Goal: Communication & Community: Participate in discussion

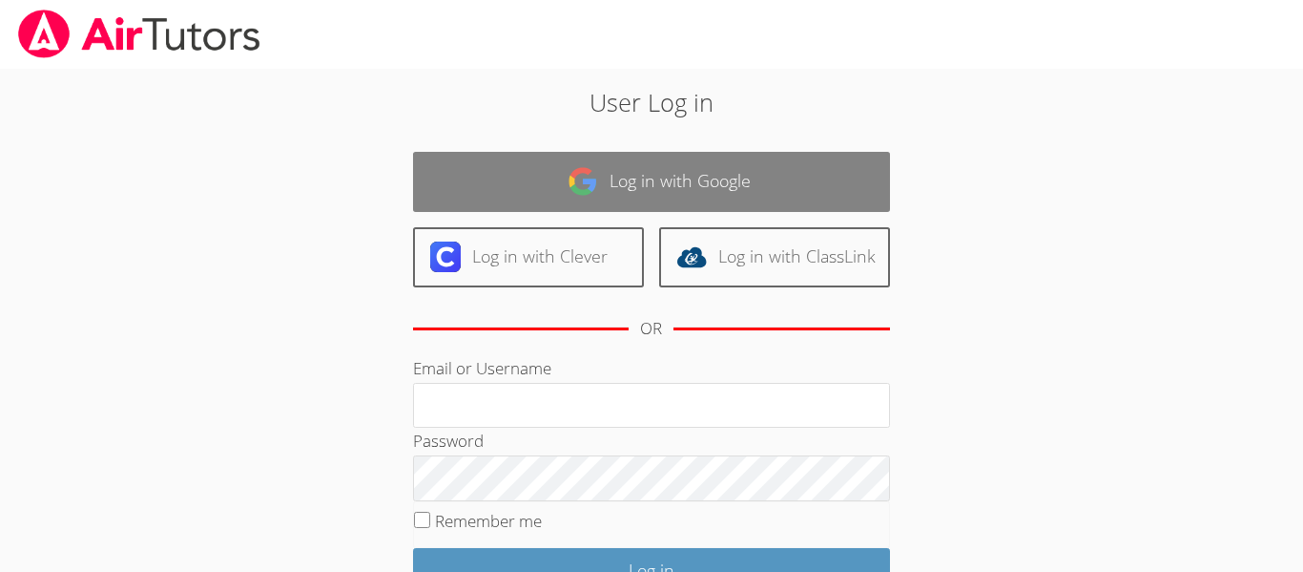
click at [461, 166] on link "Log in with Google" at bounding box center [651, 182] width 477 height 60
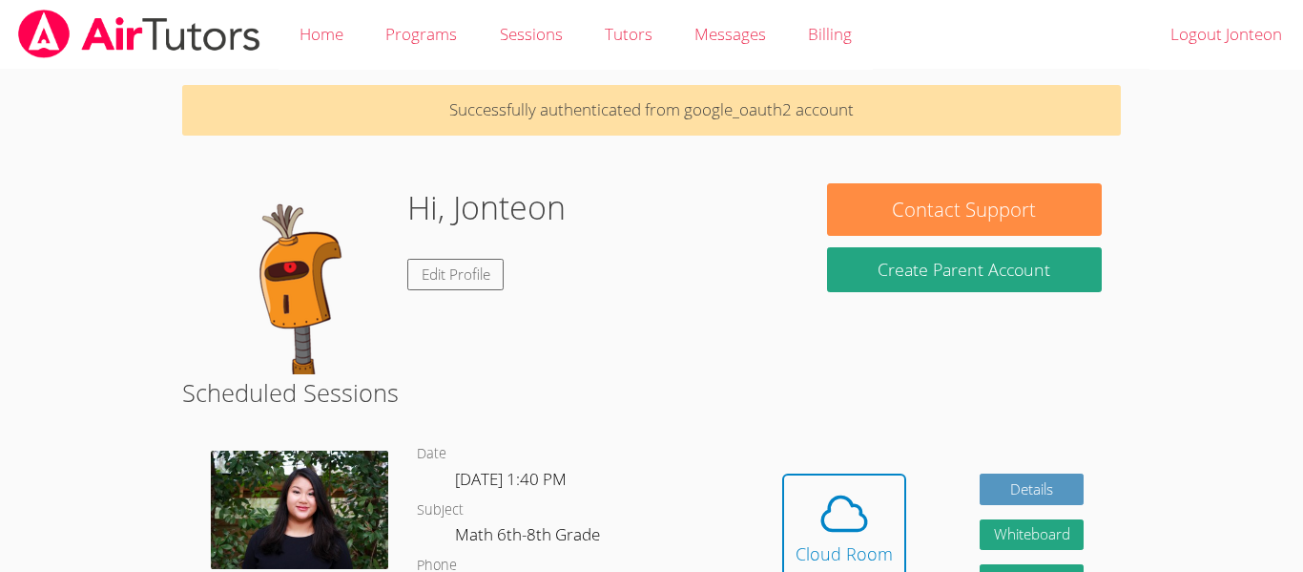
click at [284, 306] on img at bounding box center [296, 278] width 191 height 191
click at [468, 264] on link "Edit Profile" at bounding box center [455, 274] width 97 height 31
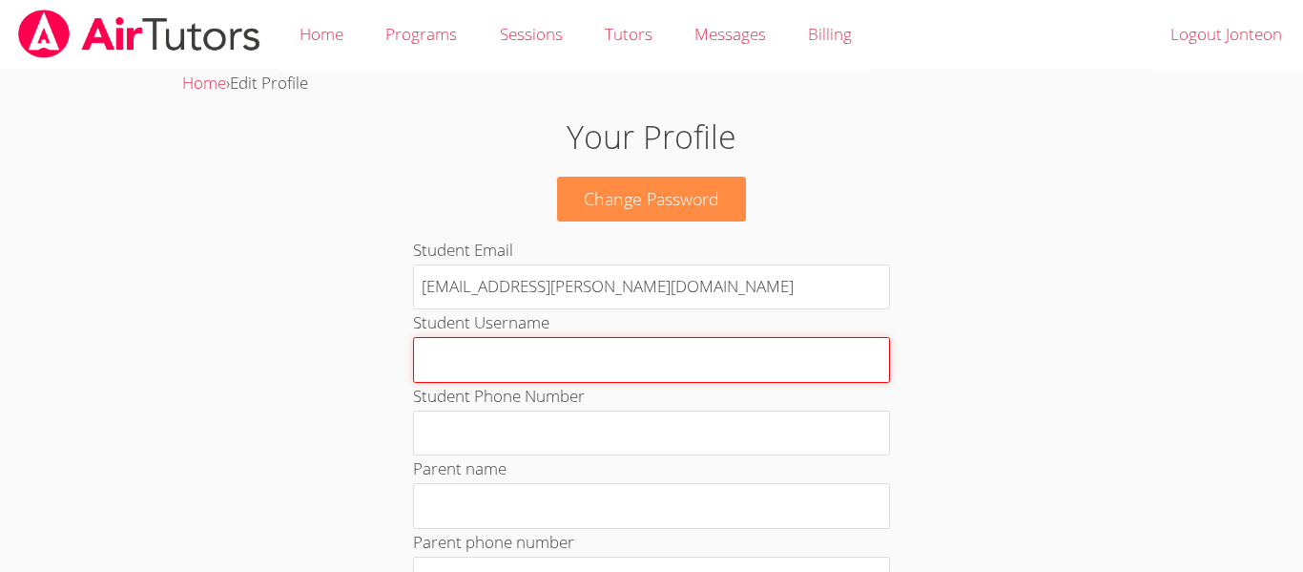
click at [590, 370] on input "Student Username" at bounding box center [651, 360] width 477 height 46
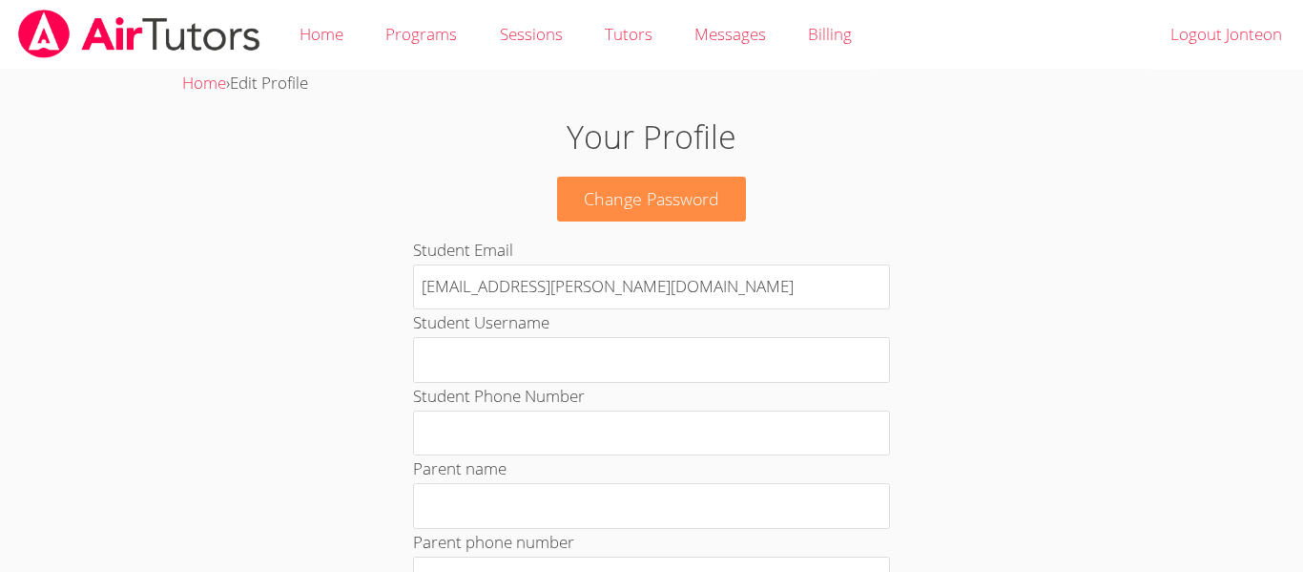
click at [97, 43] on img at bounding box center [139, 34] width 246 height 49
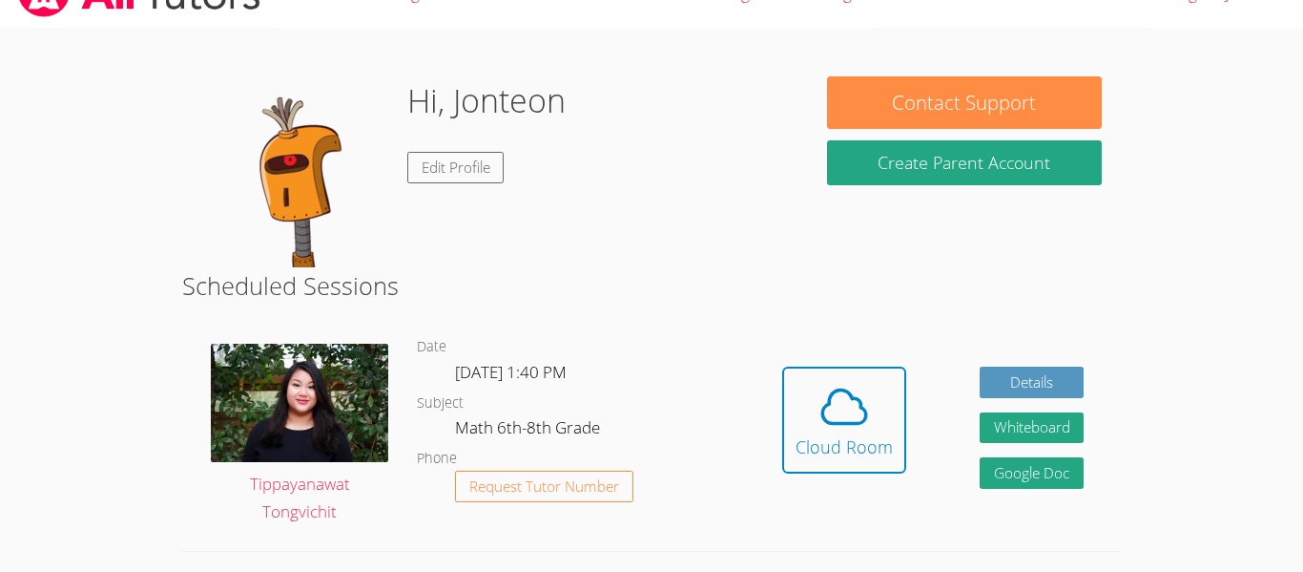
scroll to position [54, 0]
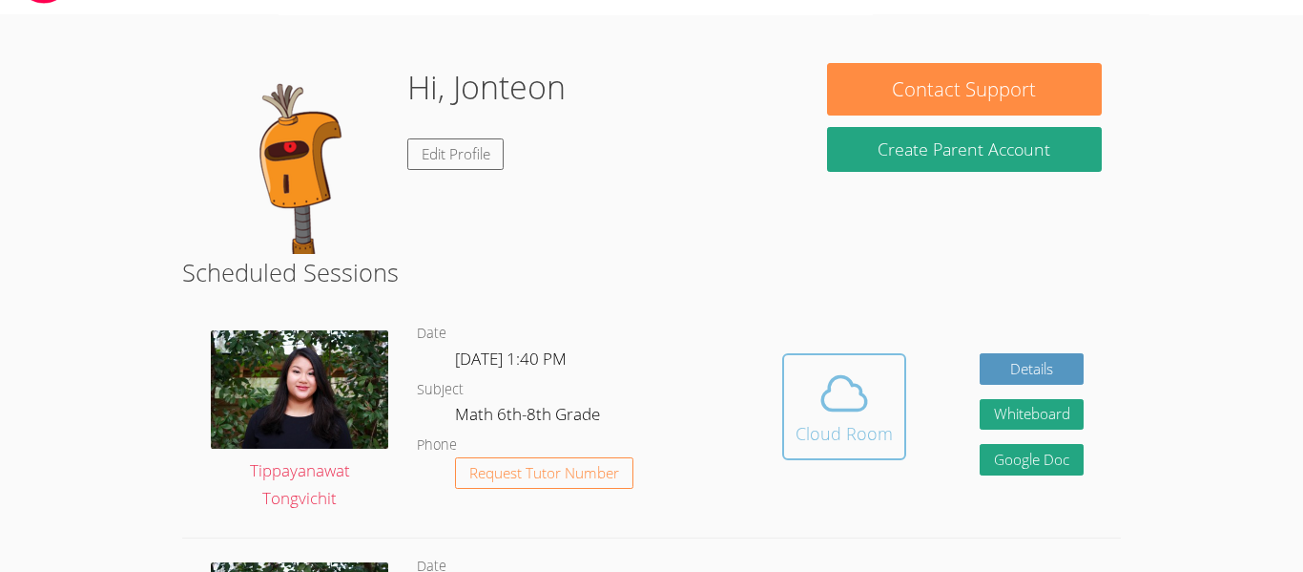
click at [861, 426] on div "Cloud Room" at bounding box center [844, 433] width 97 height 27
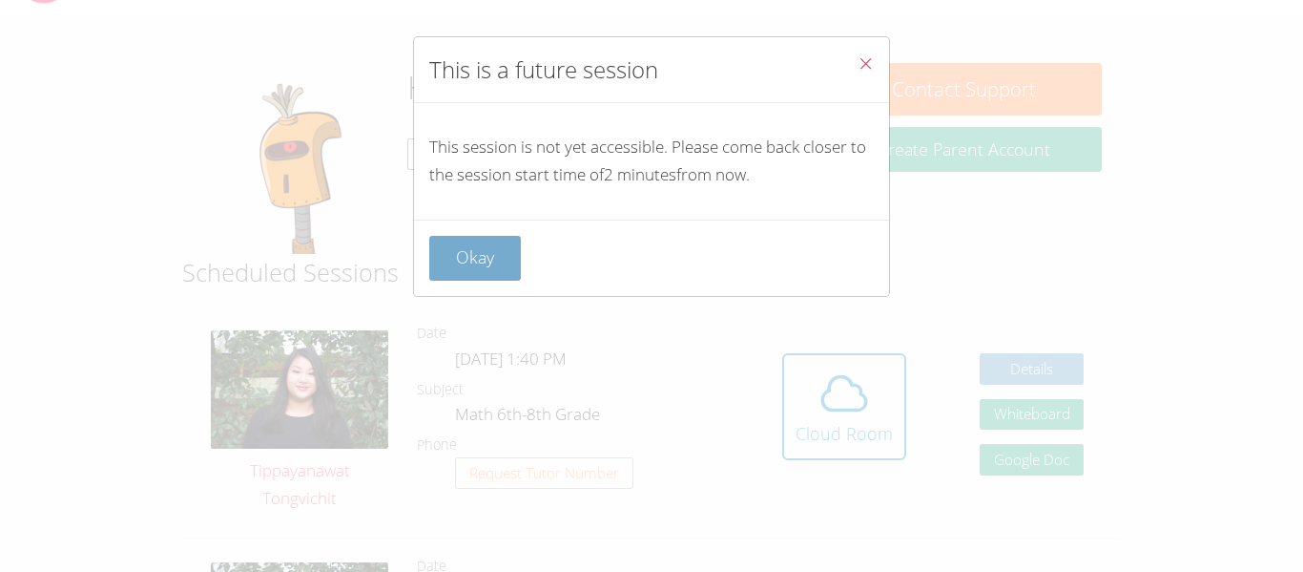
click at [481, 259] on button "Okay" at bounding box center [475, 258] width 92 height 45
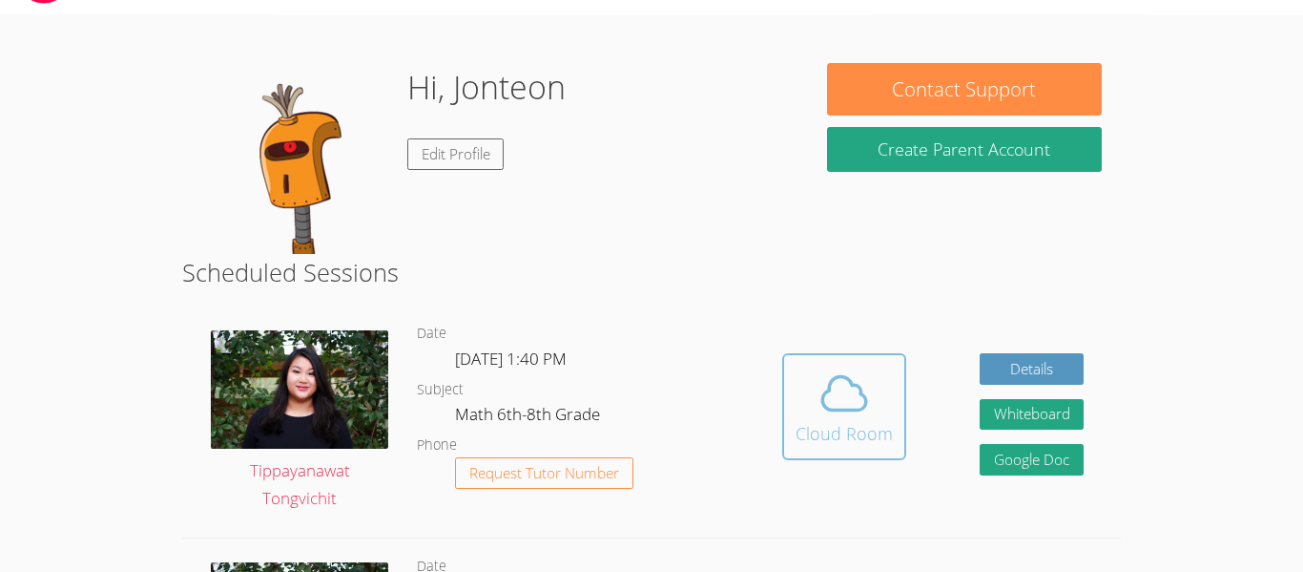
click at [799, 400] on span at bounding box center [844, 392] width 97 height 53
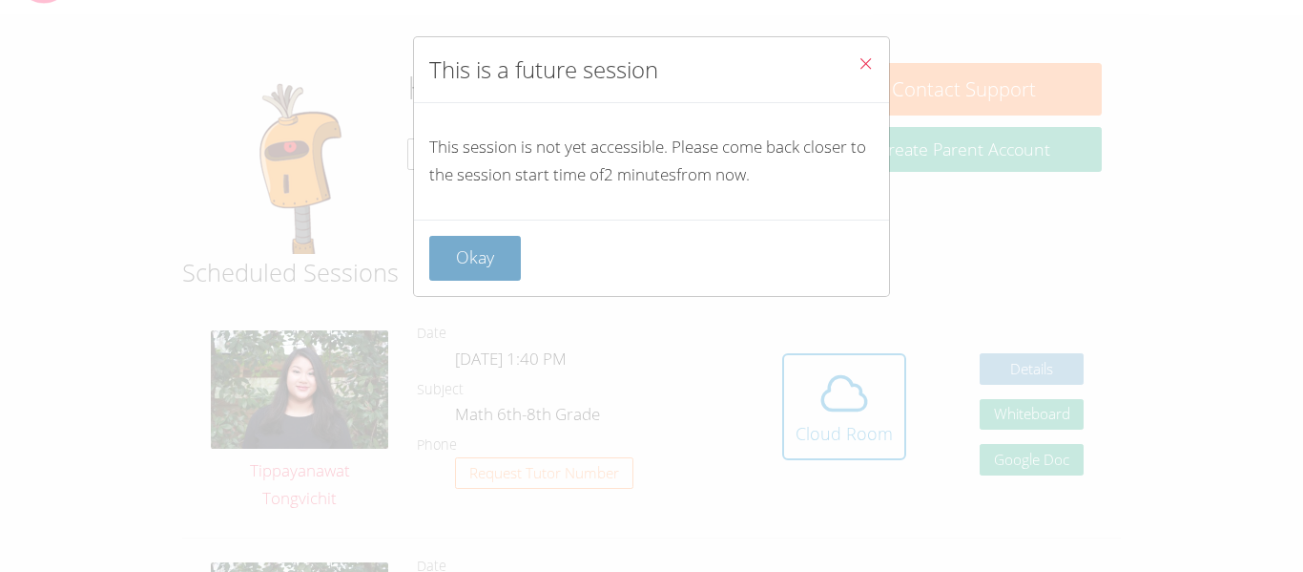
click at [482, 274] on button "Okay" at bounding box center [475, 258] width 92 height 45
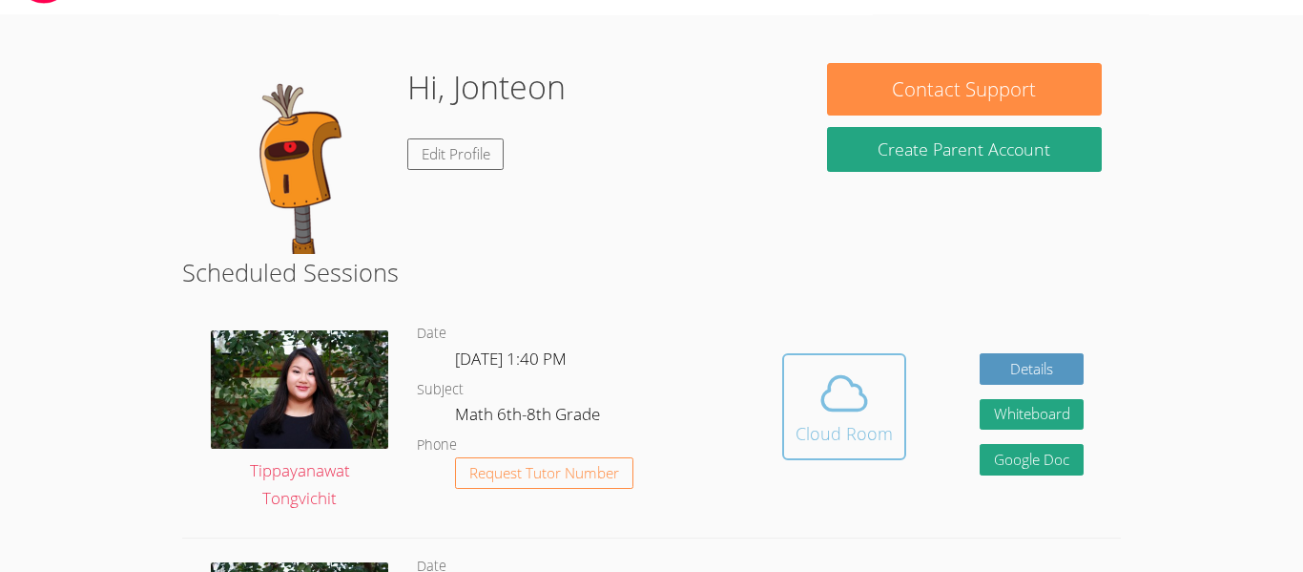
click at [828, 430] on div "Cloud Room" at bounding box center [844, 433] width 97 height 27
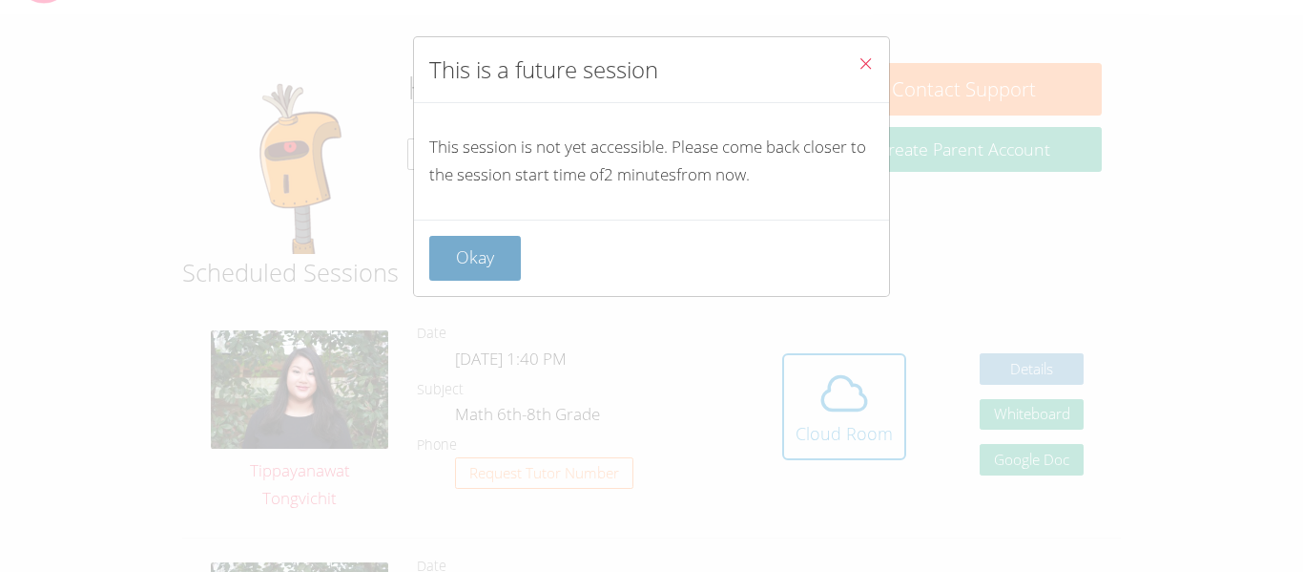
click at [503, 246] on button "Okay" at bounding box center [475, 258] width 92 height 45
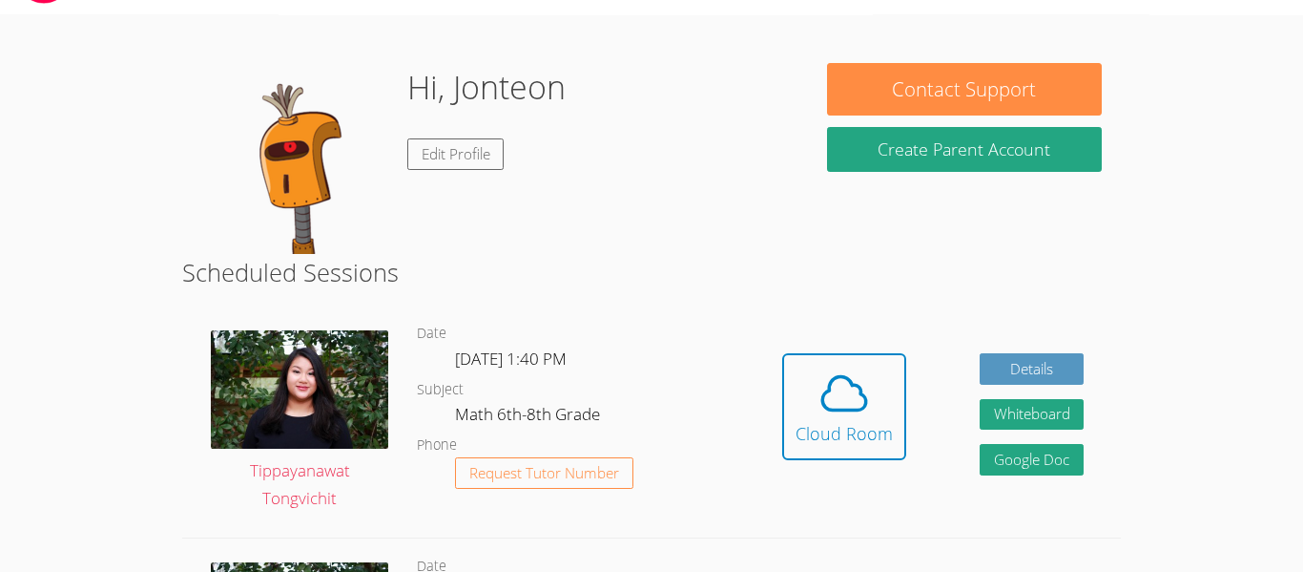
click at [503, 246] on div "Hi, Jonteon Edit Profile" at bounding box center [486, 158] width 158 height 191
click at [488, 251] on div "Hi, Jonteon Edit Profile" at bounding box center [486, 158] width 158 height 191
click at [833, 405] on icon at bounding box center [844, 392] width 53 height 53
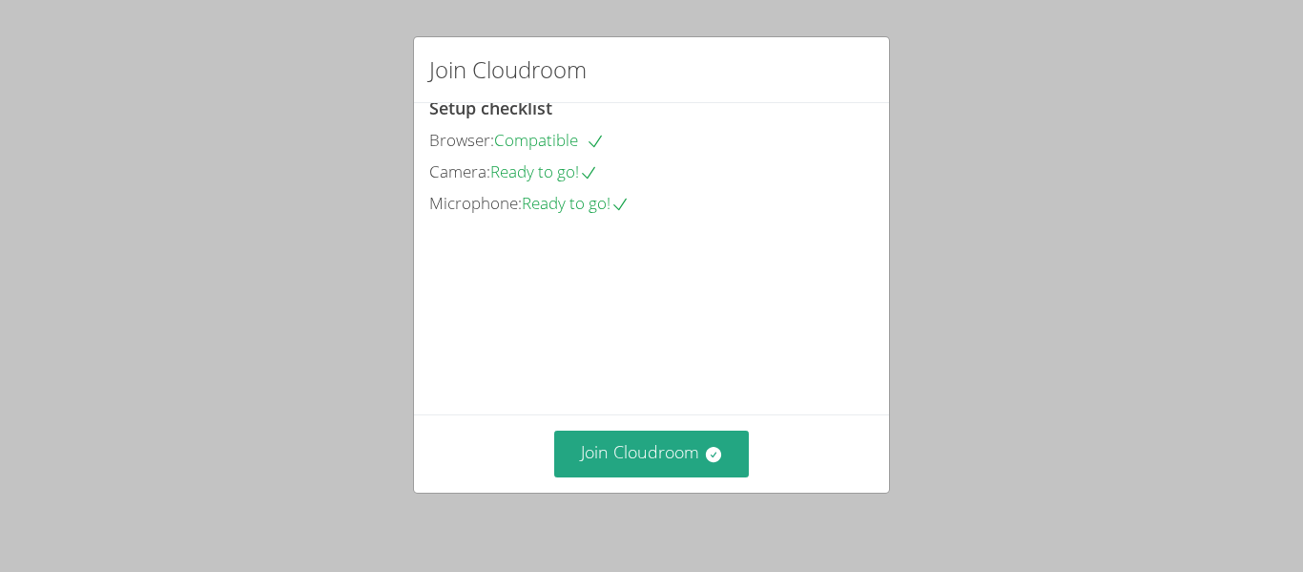
scroll to position [114, 0]
click at [643, 440] on button "Join Cloudroom" at bounding box center [652, 453] width 196 height 47
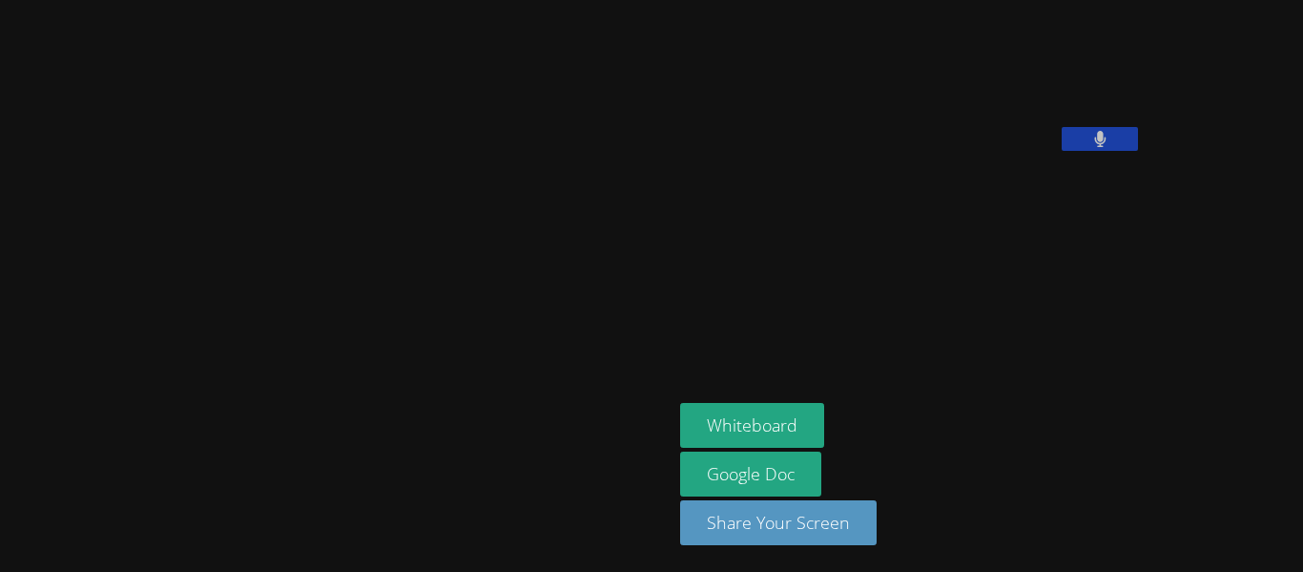
click at [1094, 147] on icon at bounding box center [1100, 139] width 12 height 16
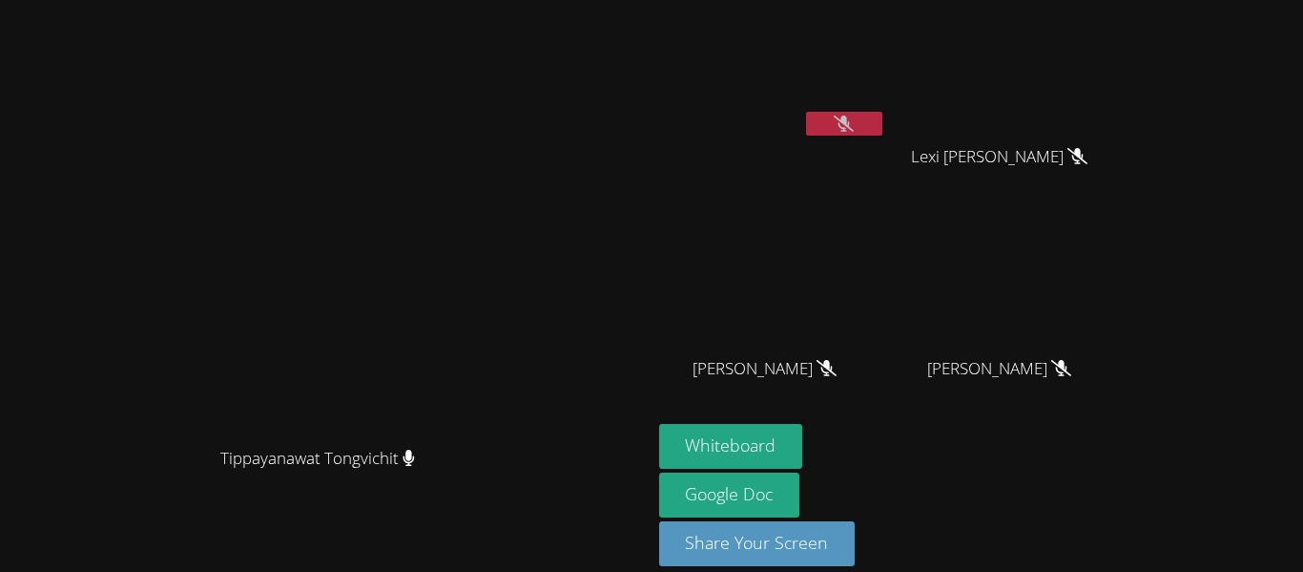
click at [848, 115] on icon at bounding box center [844, 123] width 20 height 16
click at [883, 115] on button at bounding box center [844, 124] width 76 height 24
click at [803, 439] on button "Whiteboard" at bounding box center [731, 446] width 144 height 45
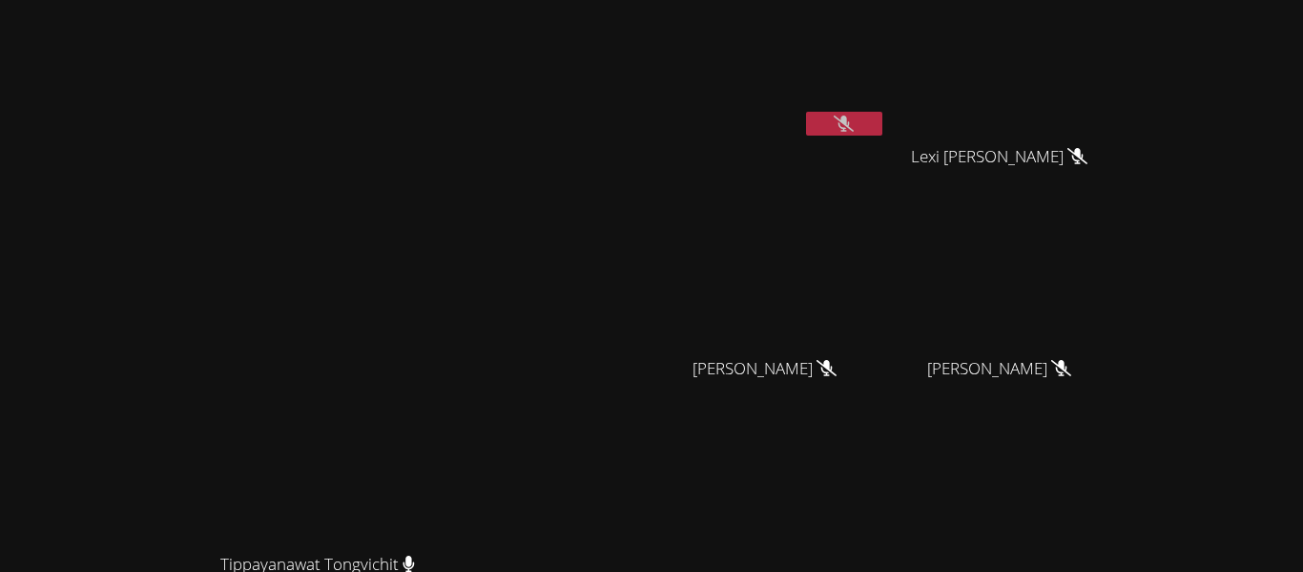
click at [854, 130] on icon at bounding box center [844, 123] width 20 height 16
click at [883, 130] on button at bounding box center [844, 124] width 76 height 24
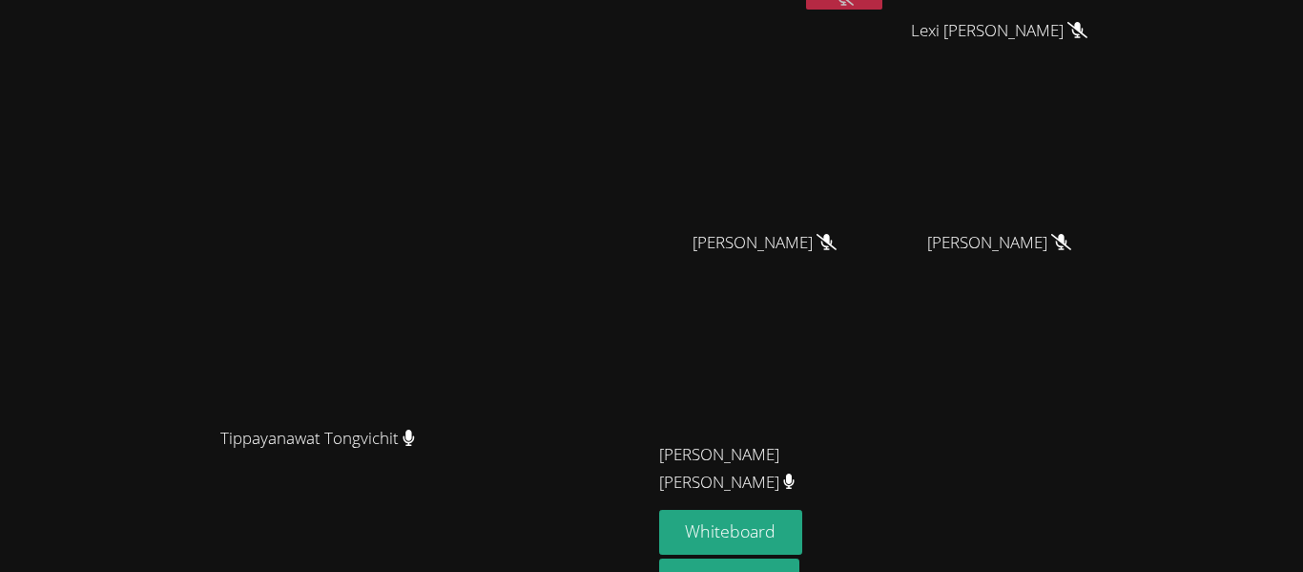
scroll to position [0, 0]
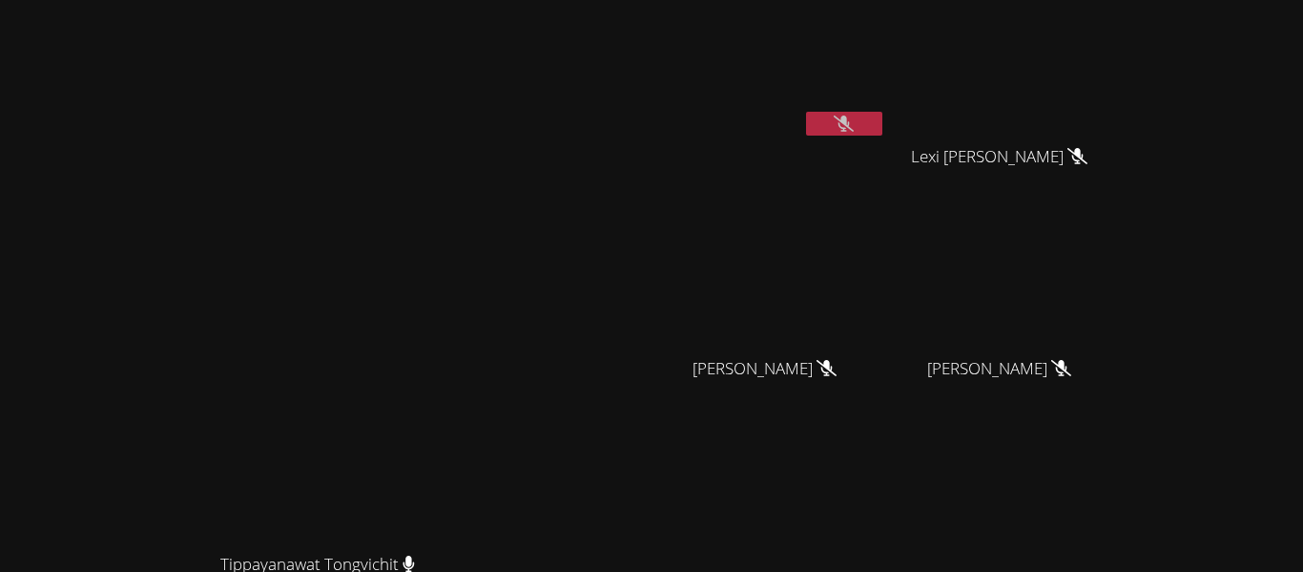
click at [854, 117] on icon at bounding box center [844, 123] width 20 height 16
click at [883, 117] on button at bounding box center [844, 124] width 76 height 24
click at [883, 134] on button at bounding box center [844, 124] width 76 height 24
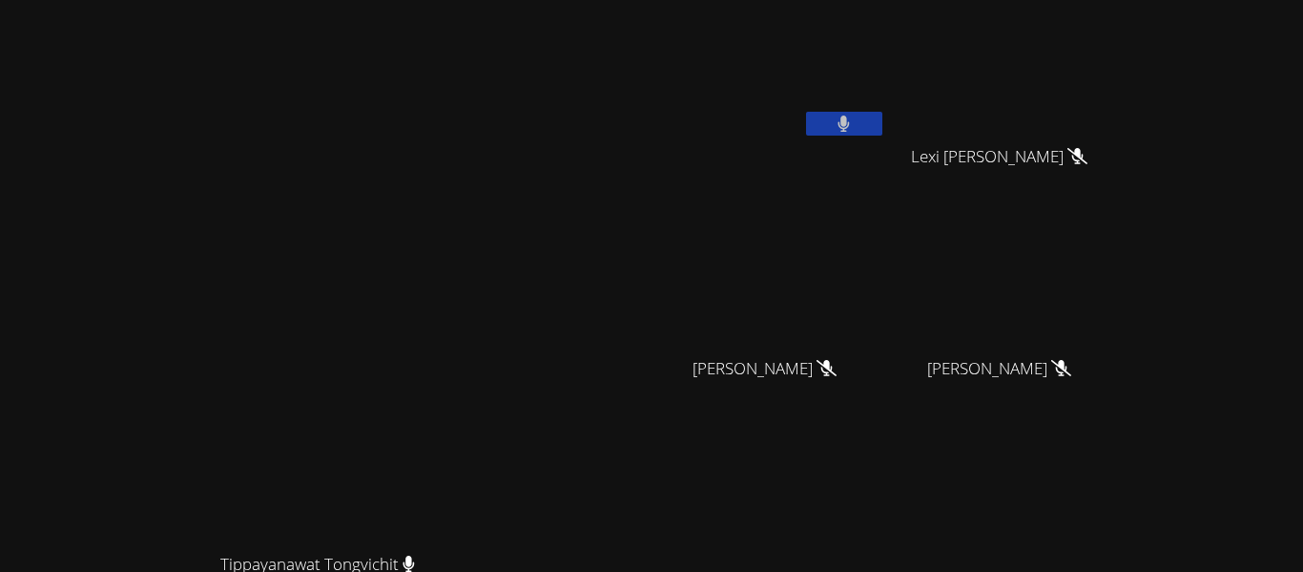
click at [883, 134] on button at bounding box center [844, 124] width 76 height 24
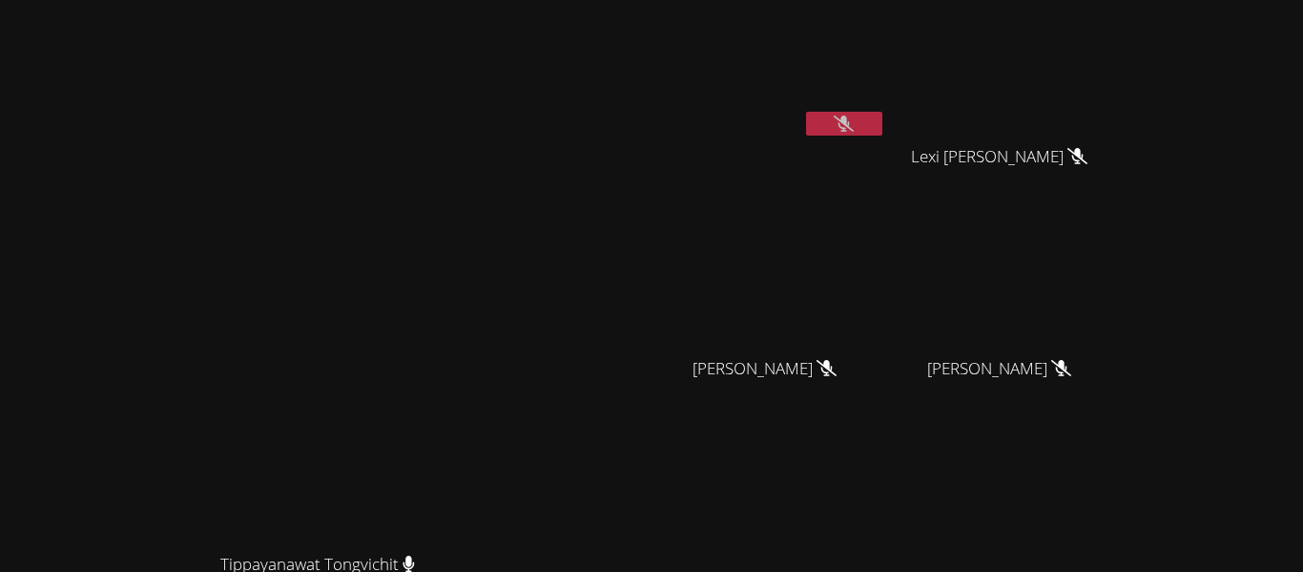
click at [883, 134] on button at bounding box center [844, 124] width 76 height 24
click at [806, 112] on button at bounding box center [844, 124] width 76 height 24
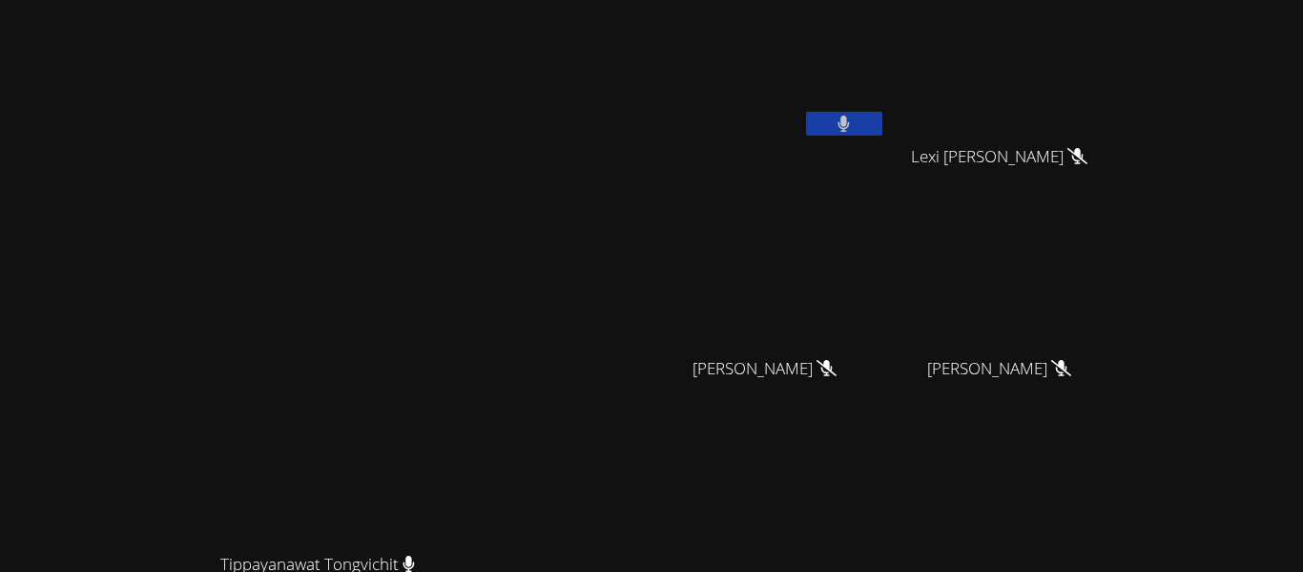
click at [806, 112] on button at bounding box center [844, 124] width 76 height 24
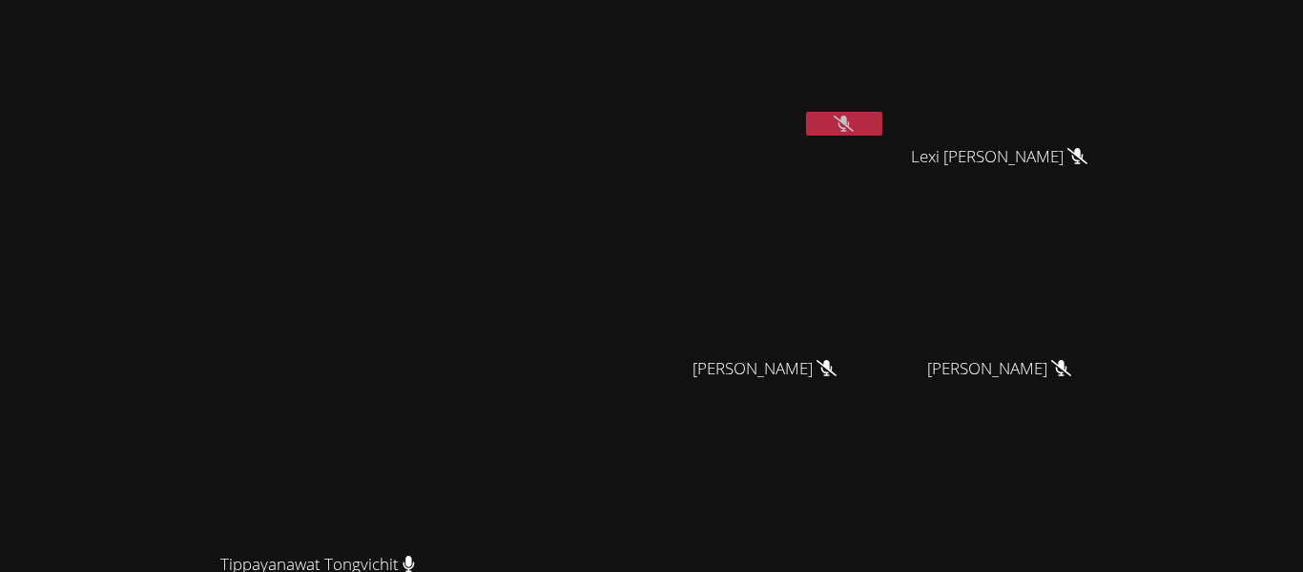
click at [806, 112] on button at bounding box center [844, 124] width 76 height 24
click at [883, 120] on button at bounding box center [844, 124] width 76 height 24
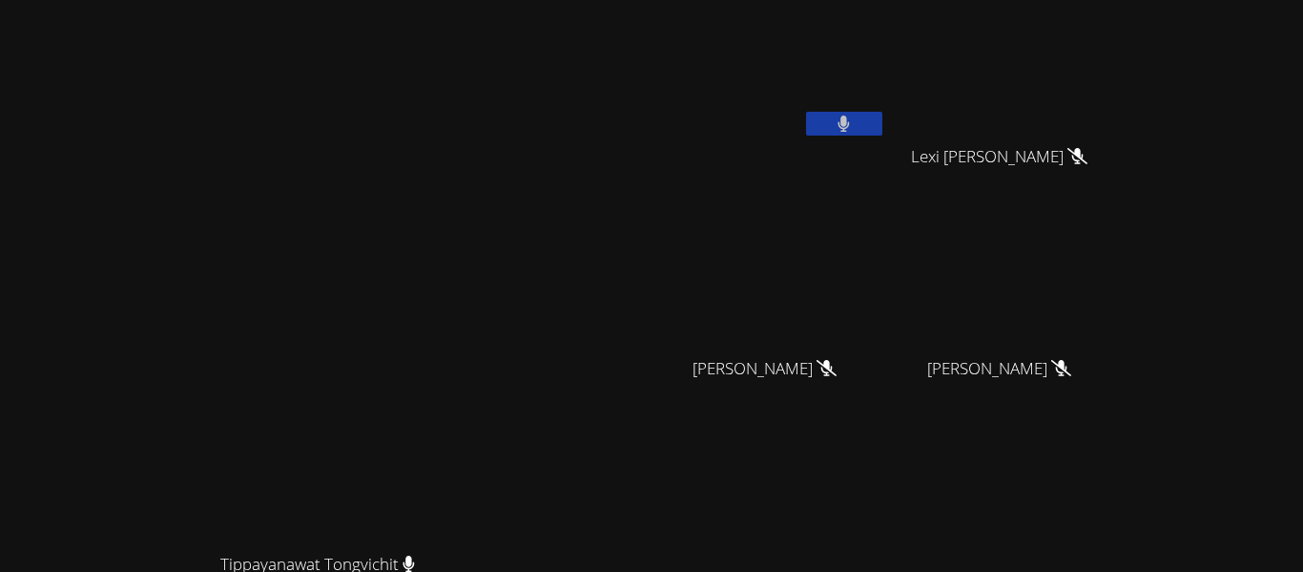
click at [883, 120] on button at bounding box center [844, 124] width 76 height 24
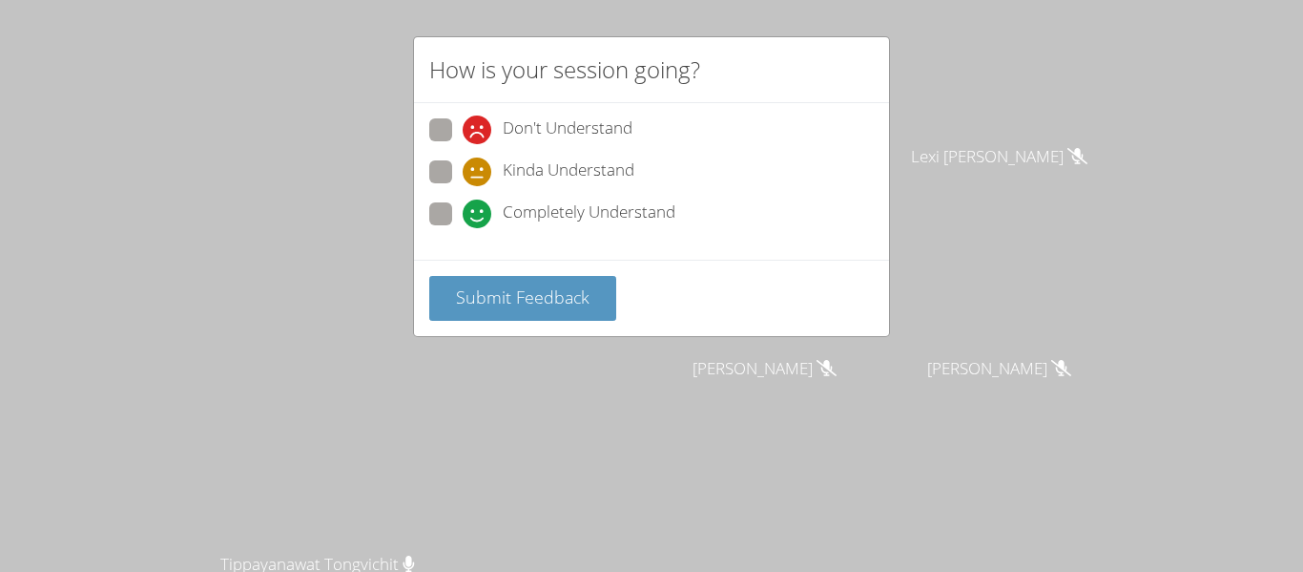
click at [463, 186] on span at bounding box center [463, 186] width 0 height 0
click at [463, 172] on input "Kinda Understand" at bounding box center [471, 168] width 16 height 16
radio input "true"
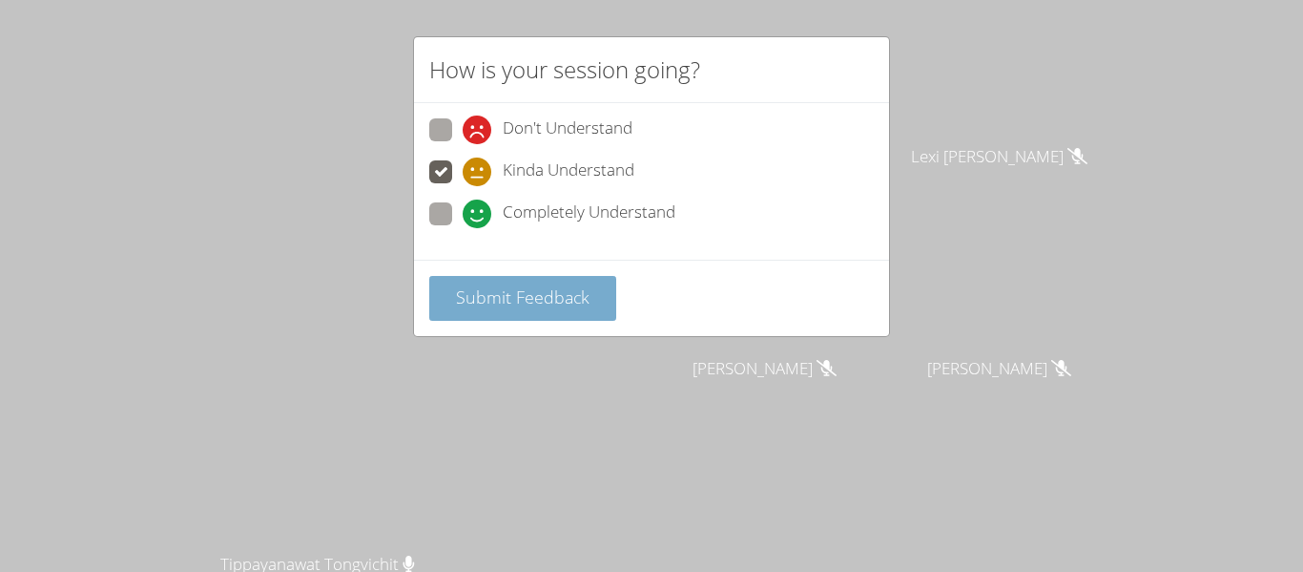
click at [489, 300] on span "Submit Feedback" at bounding box center [523, 296] width 134 height 23
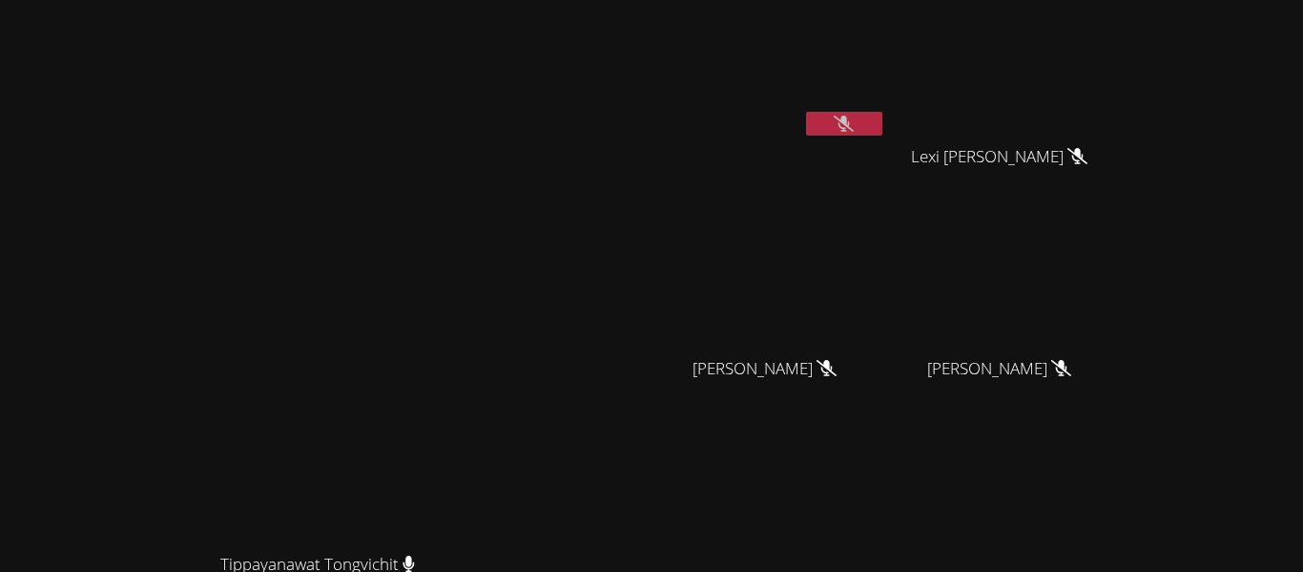
click at [468, 300] on video at bounding box center [325, 364] width 286 height 358
